Goal: Browse casually: Explore the website without a specific task or goal

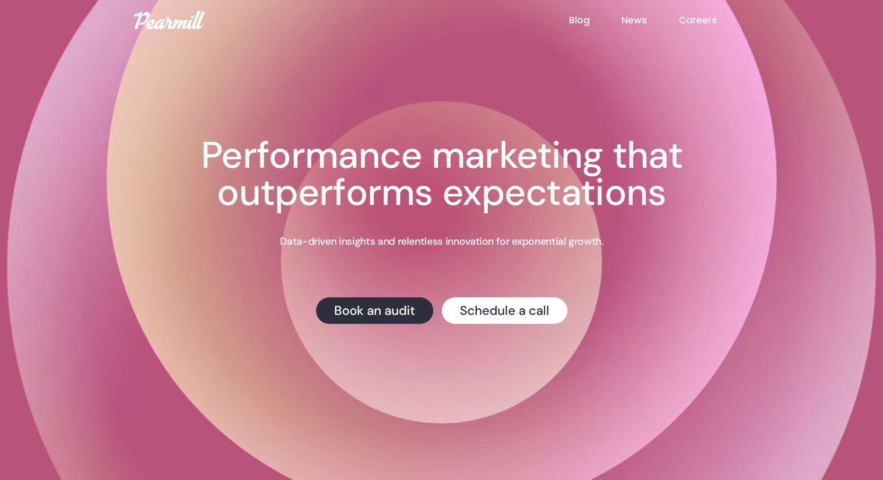
click at [157, 22] on img at bounding box center [169, 20] width 71 height 19
